Goal: Find specific page/section: Go to known website

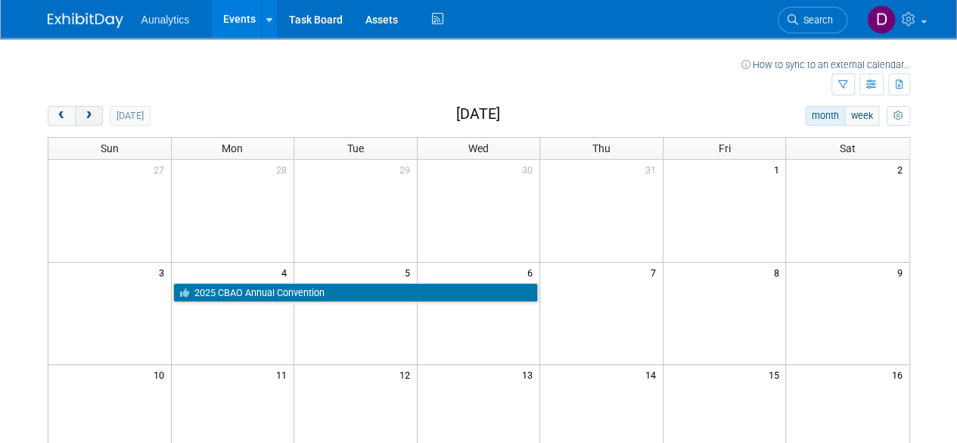
click at [89, 114] on span "next" at bounding box center [88, 116] width 11 height 10
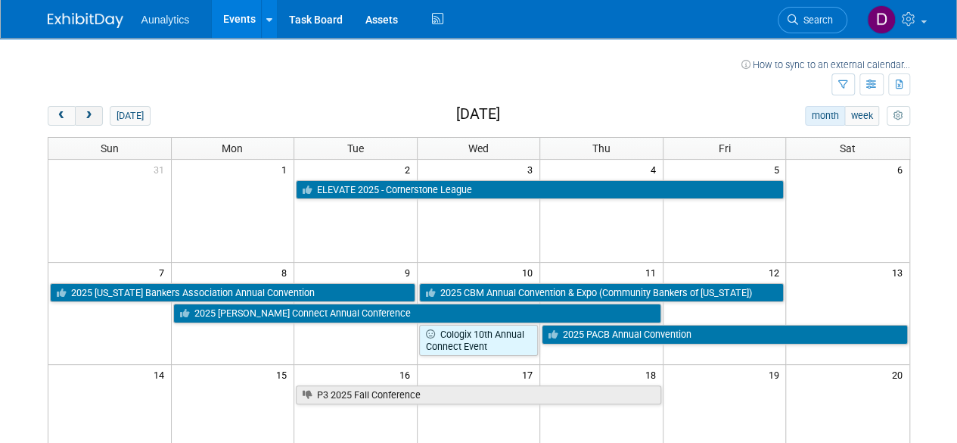
click at [89, 114] on span "next" at bounding box center [88, 116] width 11 height 10
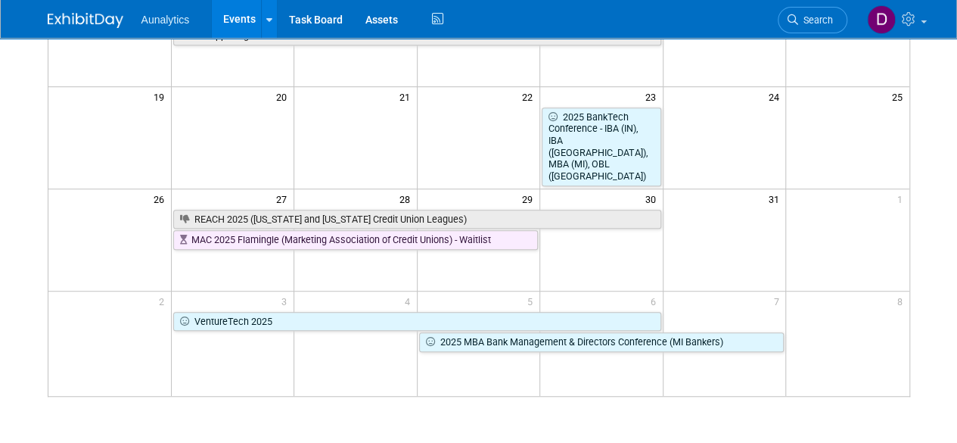
scroll to position [381, 0]
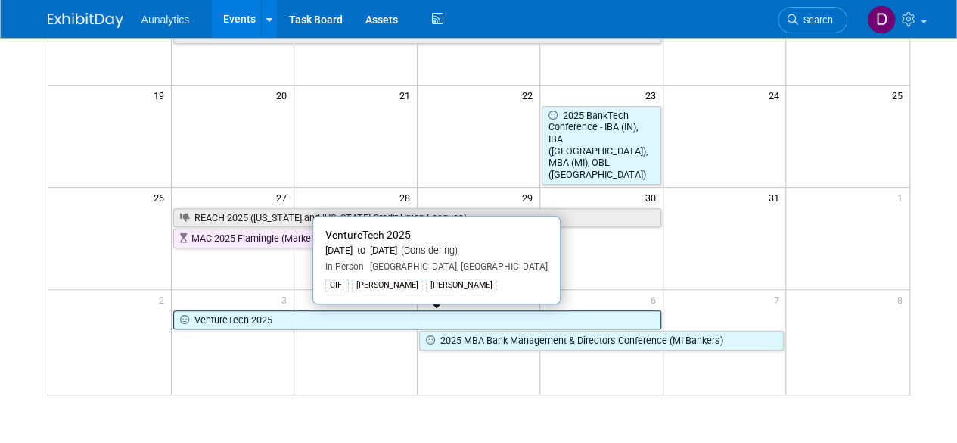
click at [311, 319] on link "VentureTech 2025" at bounding box center [417, 320] width 488 height 20
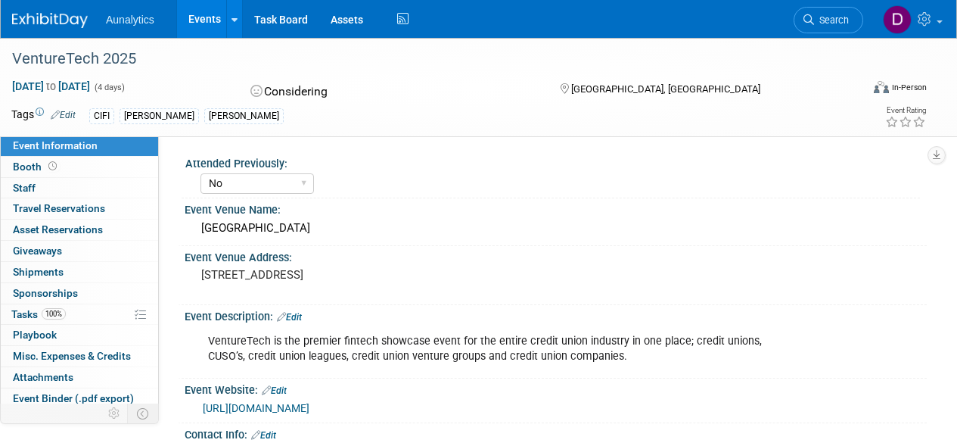
select select "No"
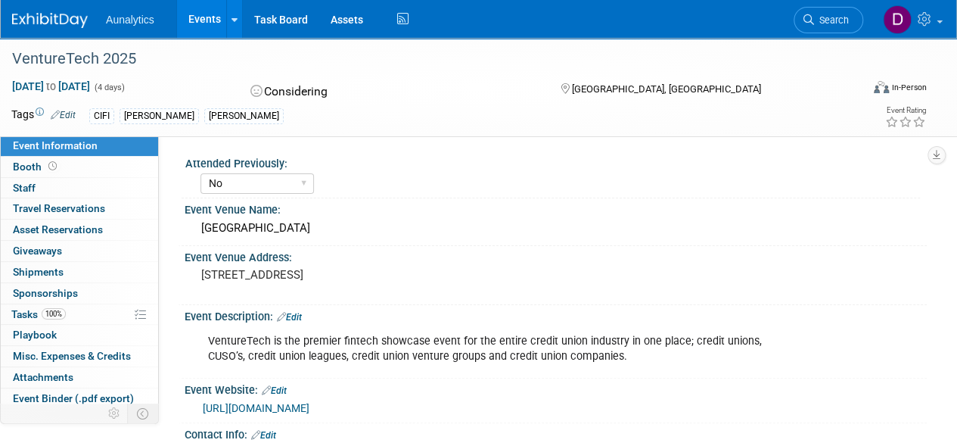
click at [271, 406] on link "https://myventuretech.com/" at bounding box center [256, 408] width 107 height 12
